Goal: Transaction & Acquisition: Purchase product/service

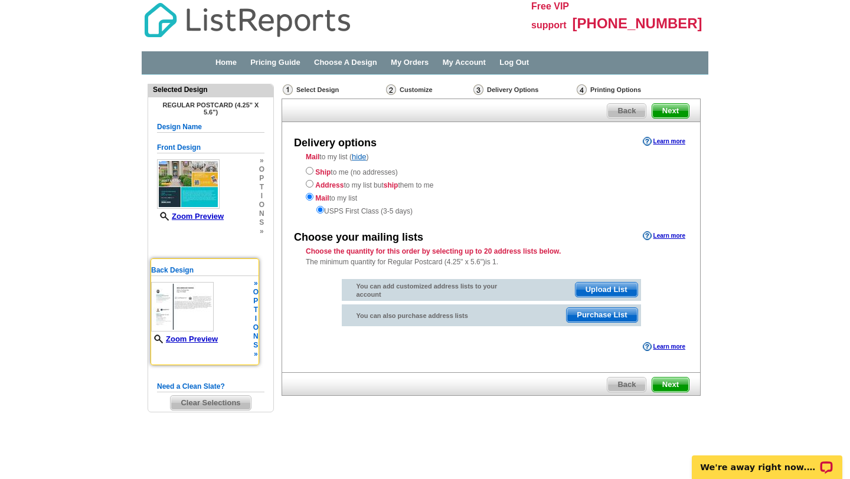
click at [192, 321] on img at bounding box center [182, 307] width 63 height 50
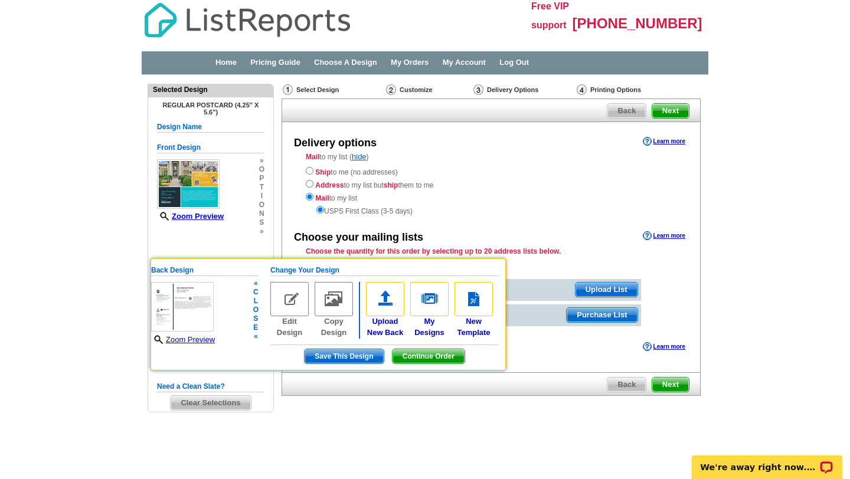
click at [313, 358] on span "Save This Design" at bounding box center [344, 356] width 79 height 14
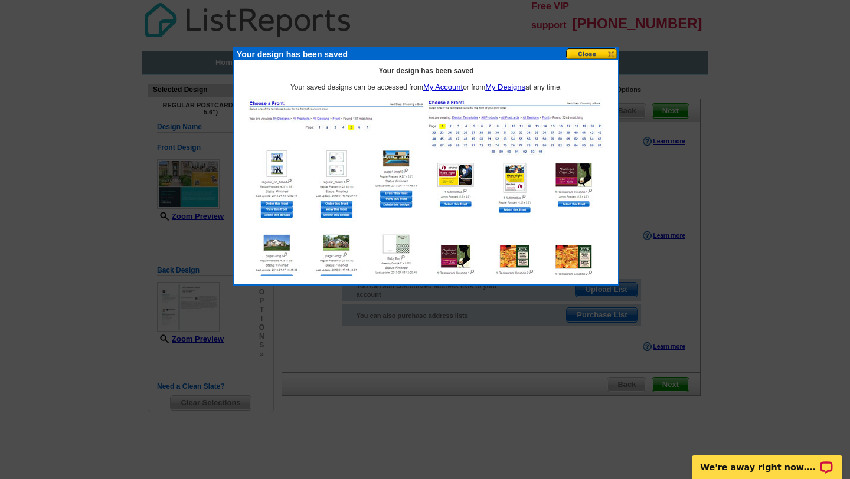
click at [606, 53] on button at bounding box center [592, 53] width 52 height 11
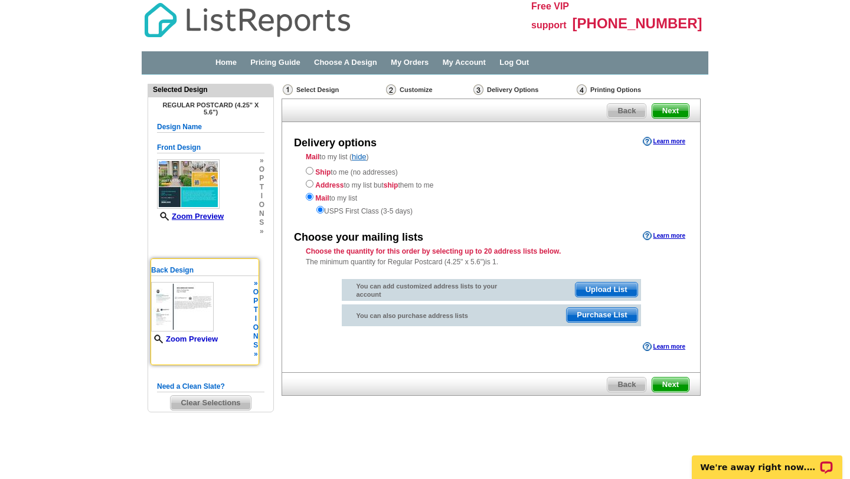
click at [203, 339] on link "Zoom Preview" at bounding box center [184, 339] width 67 height 9
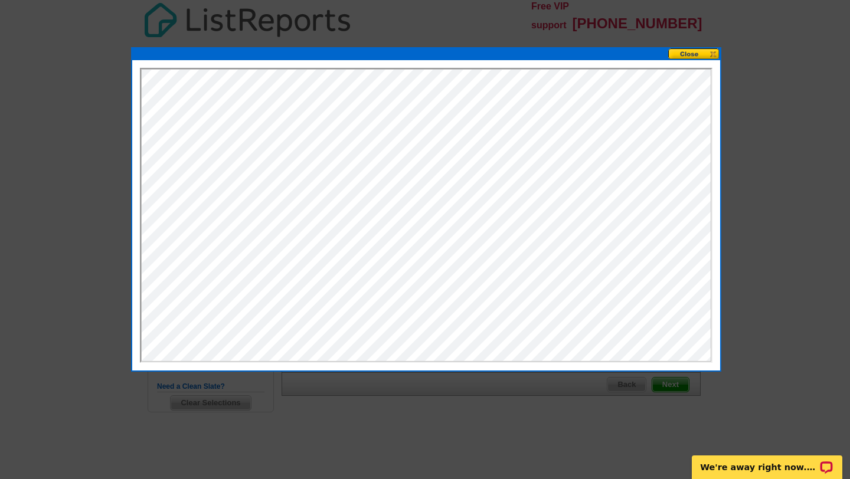
click at [704, 56] on button at bounding box center [694, 53] width 52 height 11
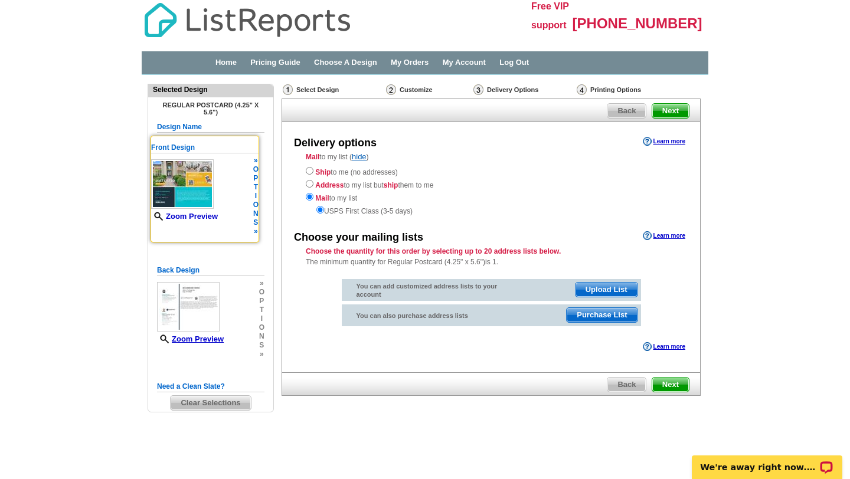
click at [187, 218] on link "Zoom Preview" at bounding box center [184, 216] width 67 height 9
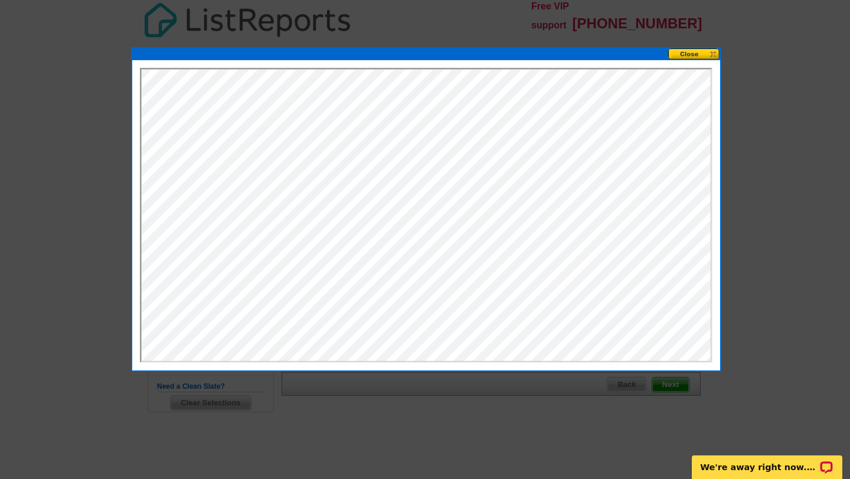
click at [690, 56] on button at bounding box center [694, 53] width 52 height 11
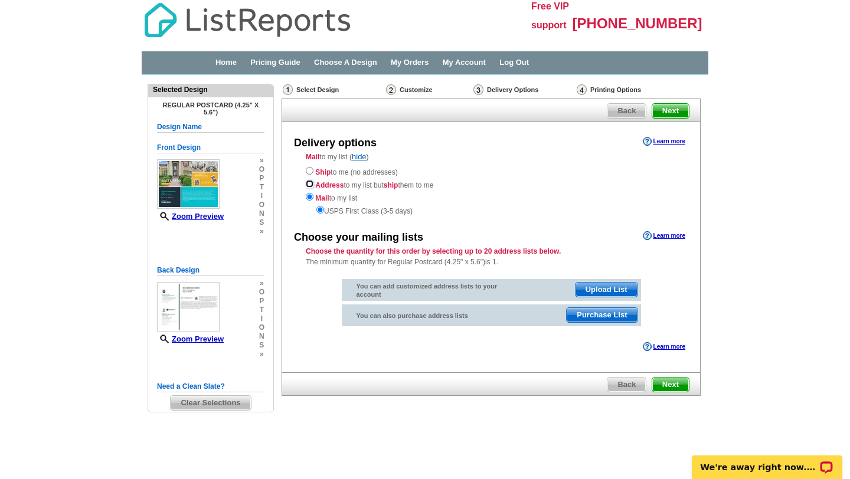
click at [309, 182] on input "radio" at bounding box center [310, 184] width 8 height 8
radio input "true"
click at [309, 197] on input "radio" at bounding box center [310, 197] width 8 height 8
radio input "true"
click at [297, 62] on link "Pricing Guide" at bounding box center [275, 62] width 50 height 9
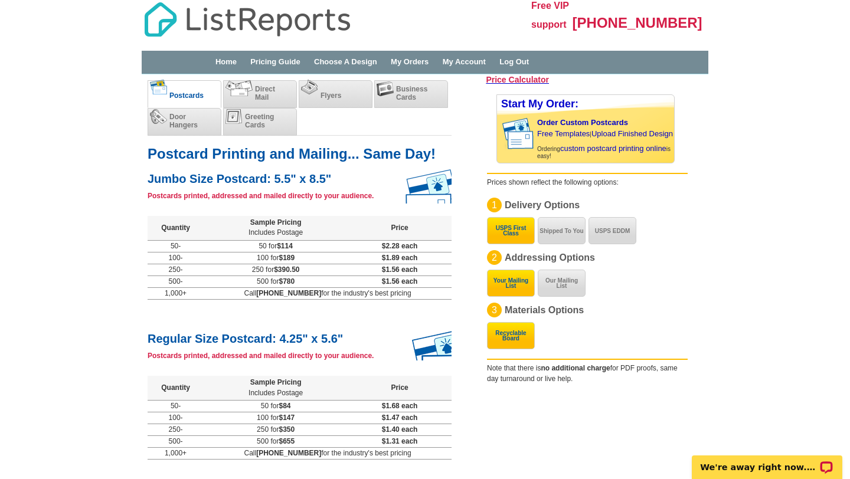
scroll to position [19, 0]
